Goal: Transaction & Acquisition: Purchase product/service

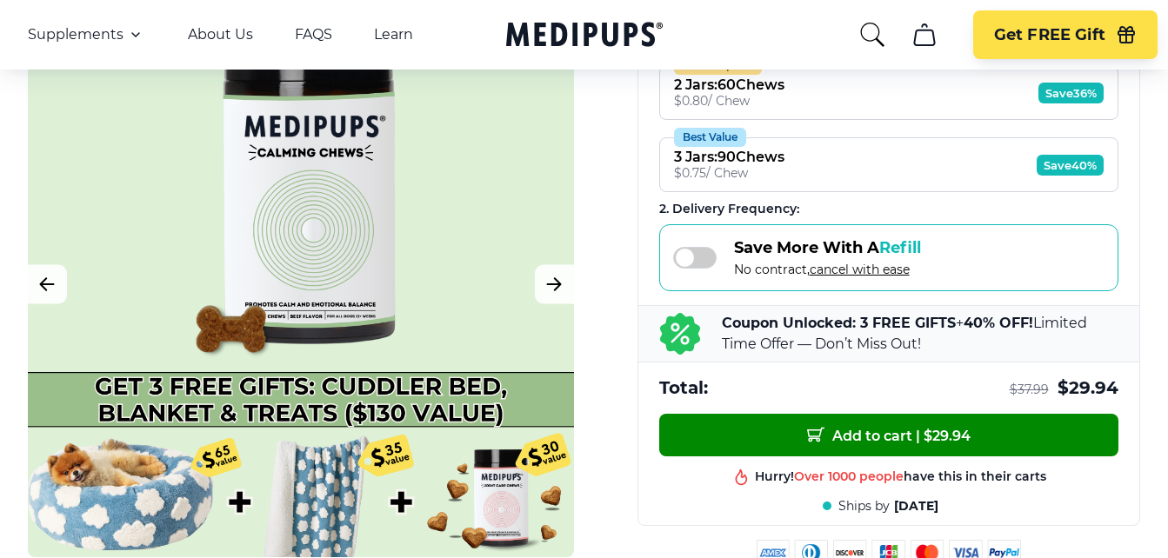
scroll to position [348, 0]
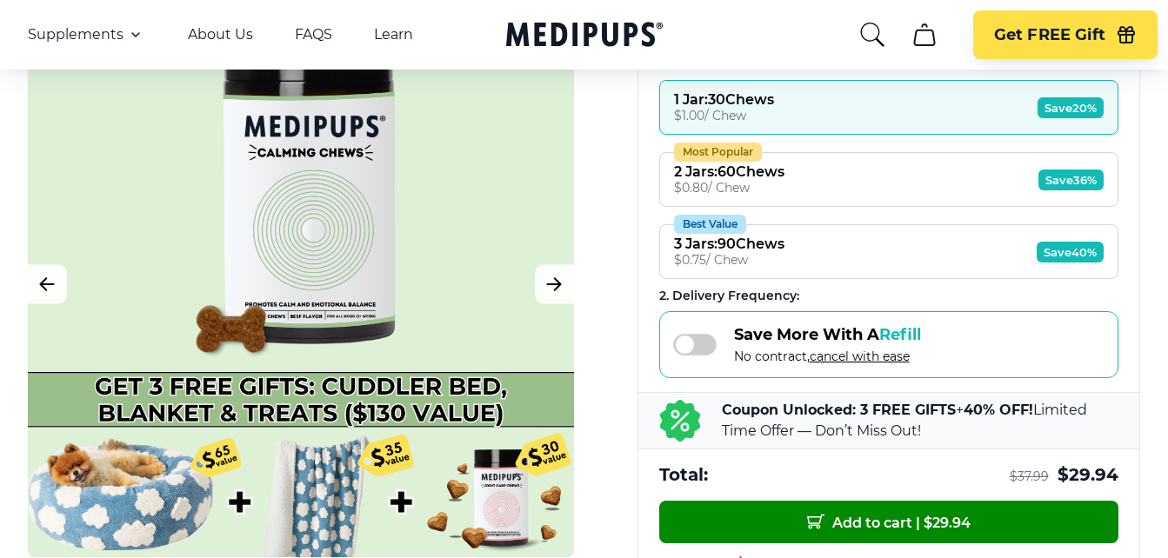
click at [774, 176] on div "2 Jars : 60 Chews" at bounding box center [729, 171] width 110 height 17
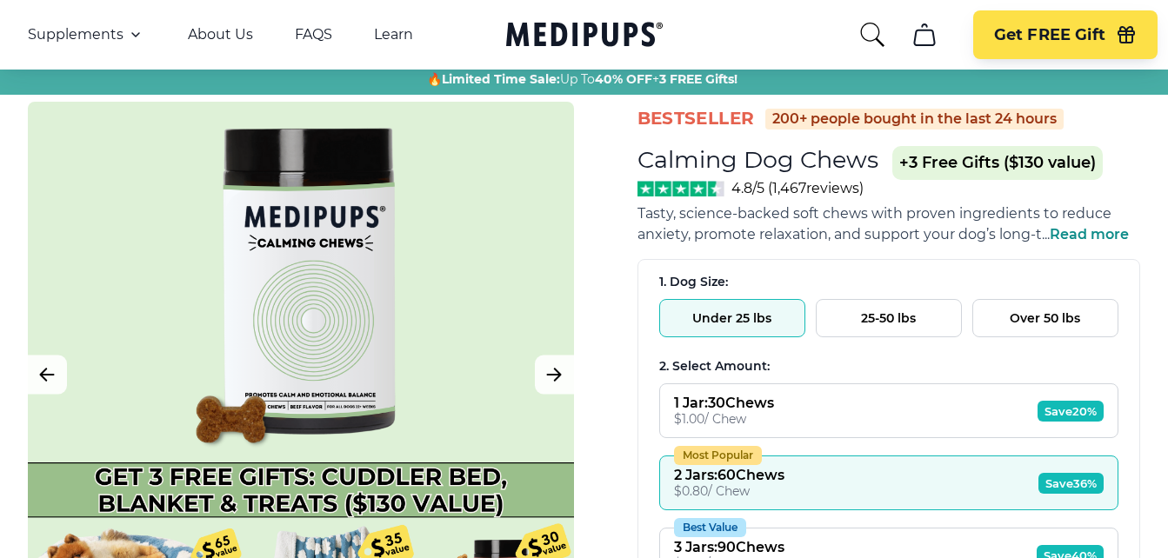
scroll to position [0, 0]
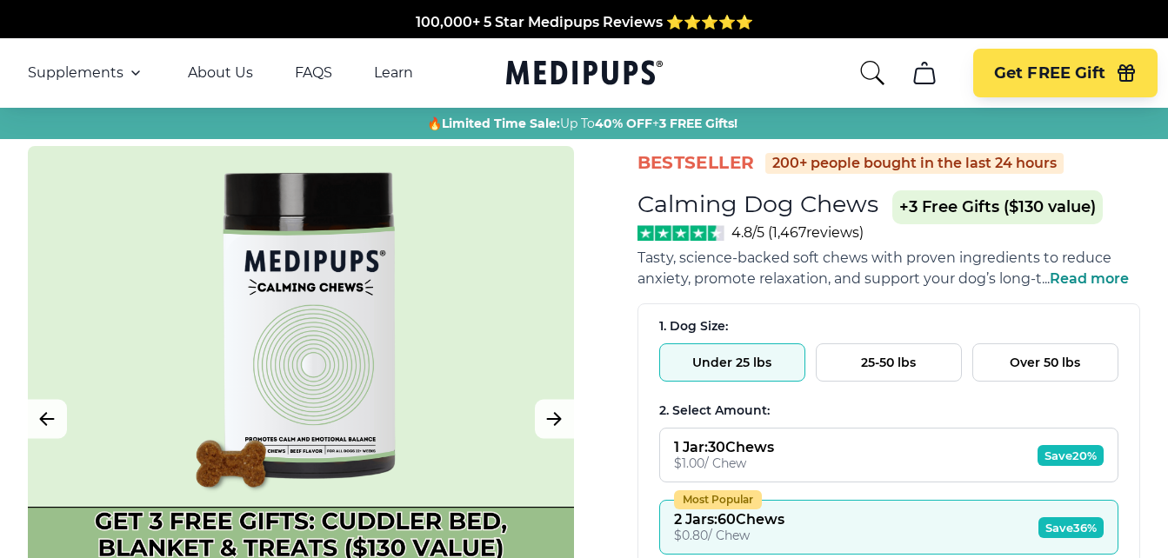
click at [761, 448] on div "1 Jar : 30 Chews" at bounding box center [724, 447] width 100 height 17
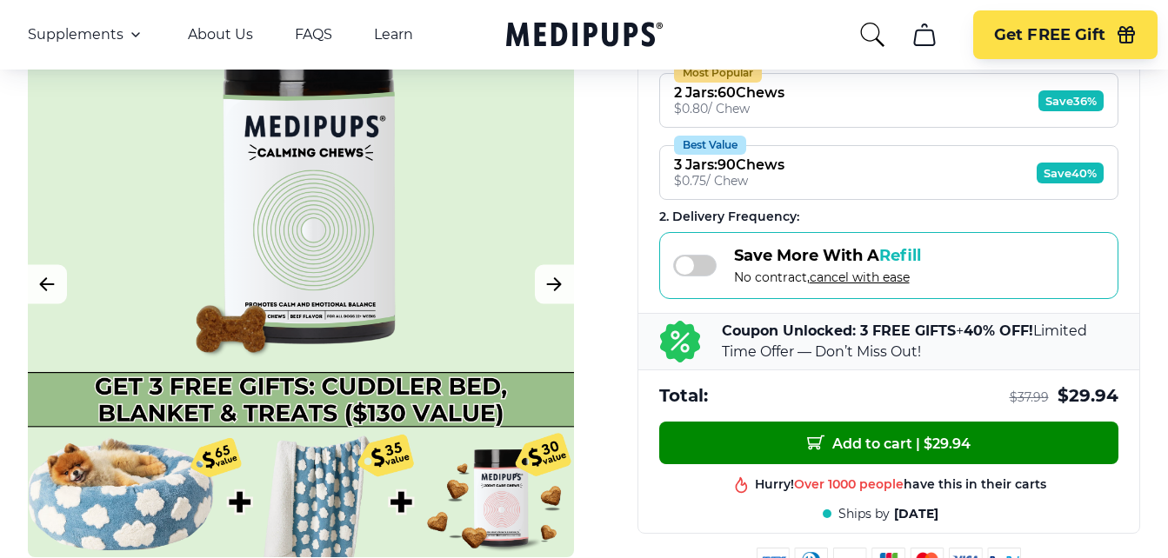
scroll to position [522, 0]
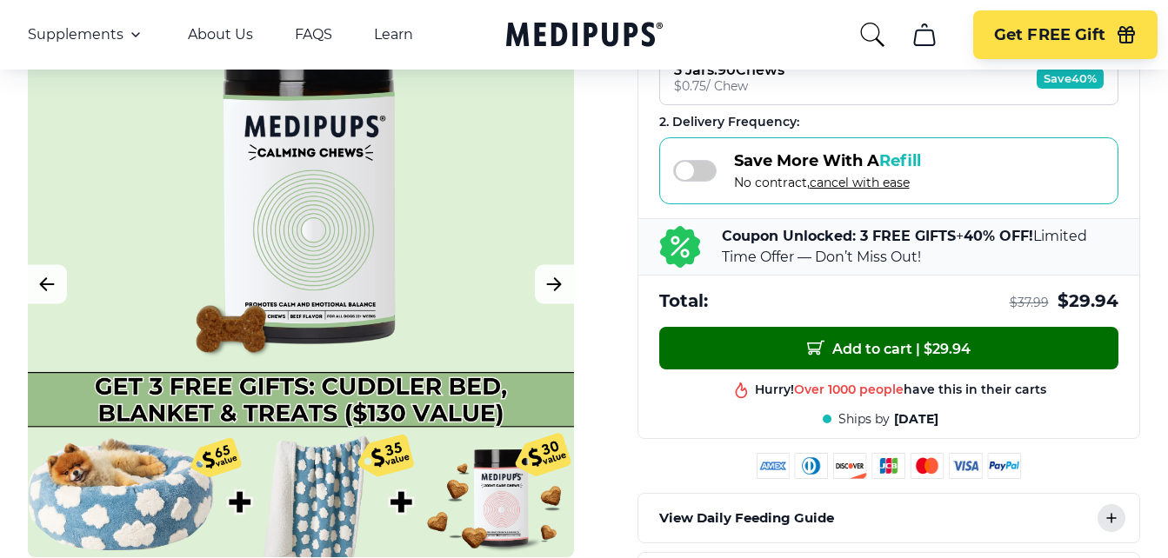
click at [889, 343] on span "Add to cart | $ 29.94" at bounding box center [888, 348] width 163 height 18
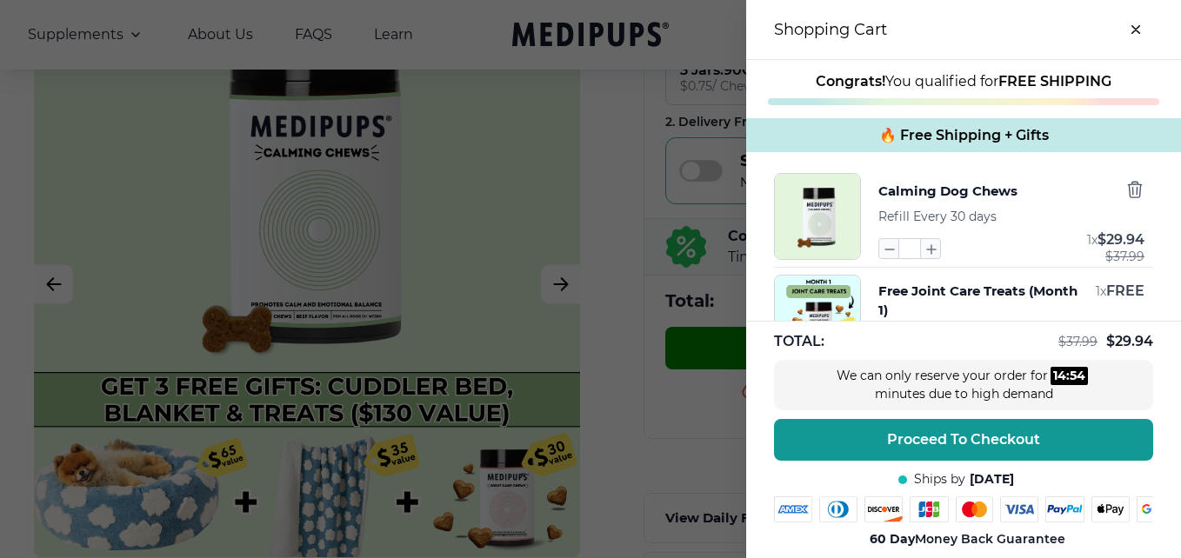
click at [1132, 29] on icon "close-cart" at bounding box center [1135, 29] width 7 height 7
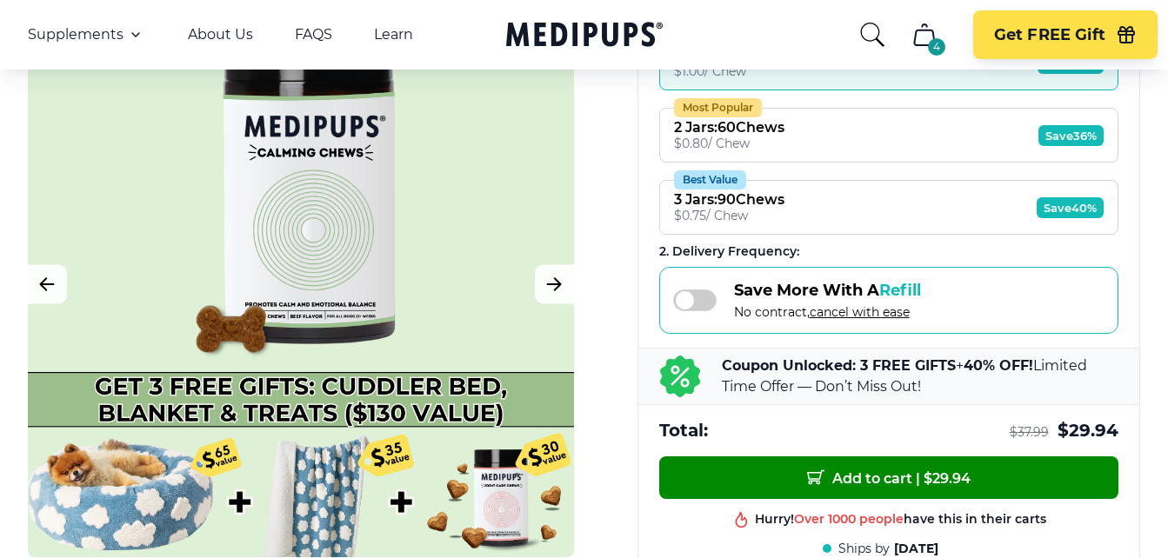
scroll to position [348, 0]
